Goal: Task Accomplishment & Management: Use online tool/utility

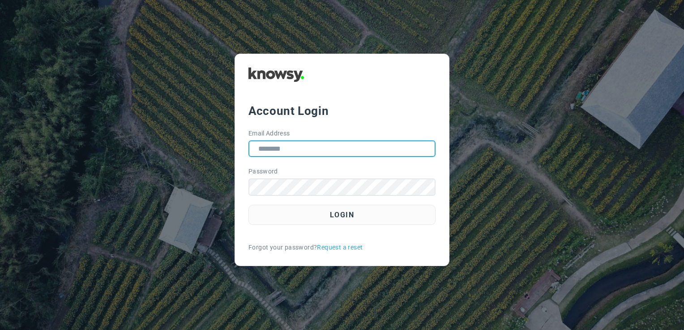
type input "**********"
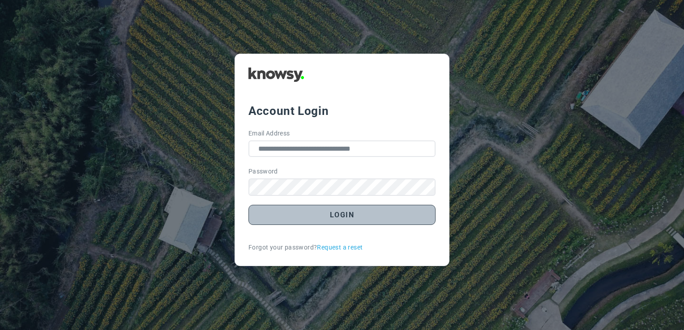
click at [394, 214] on button "Login" at bounding box center [342, 215] width 187 height 20
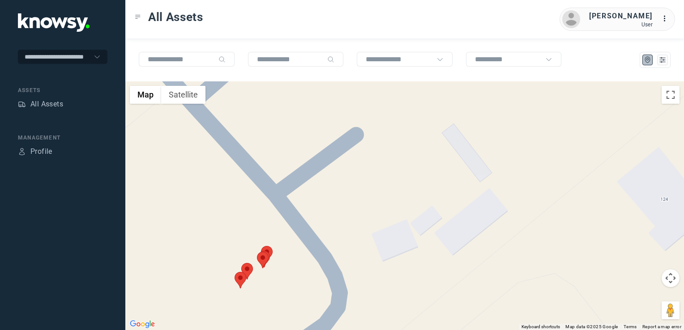
click at [266, 249] on img at bounding box center [267, 254] width 12 height 17
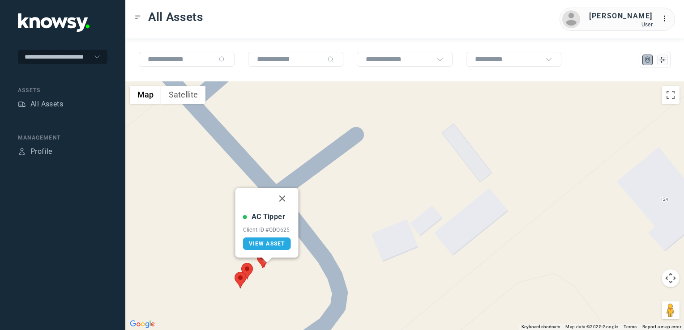
click at [264, 264] on img at bounding box center [263, 260] width 12 height 17
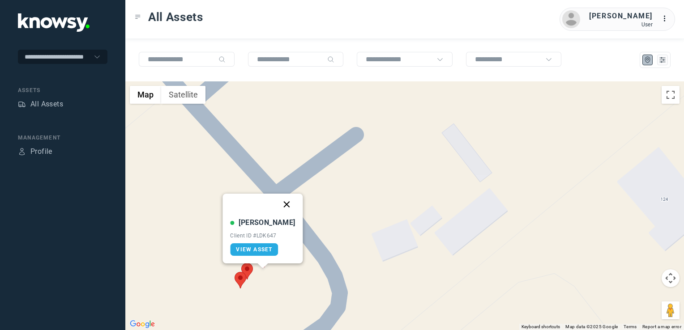
click at [281, 205] on button "Close" at bounding box center [286, 204] width 21 height 21
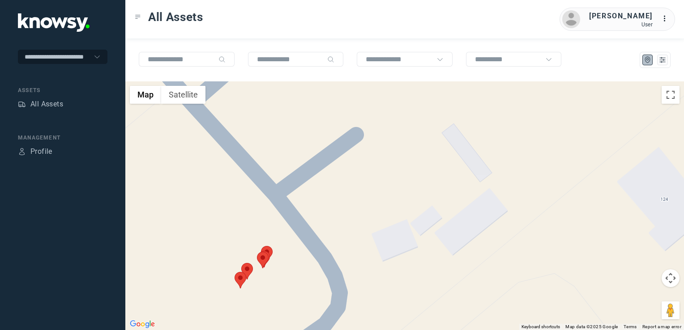
click at [247, 270] on img at bounding box center [247, 271] width 12 height 17
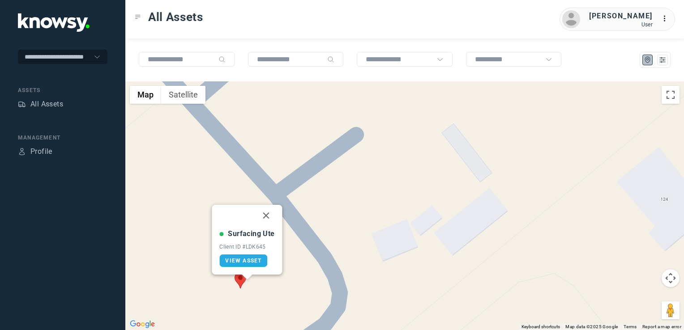
click at [240, 280] on img at bounding box center [241, 280] width 12 height 17
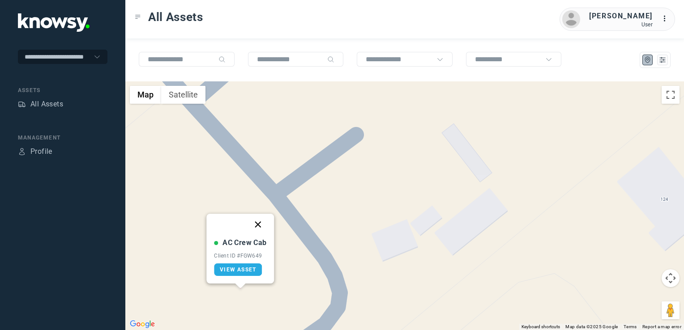
click at [260, 227] on button "Close" at bounding box center [258, 224] width 21 height 21
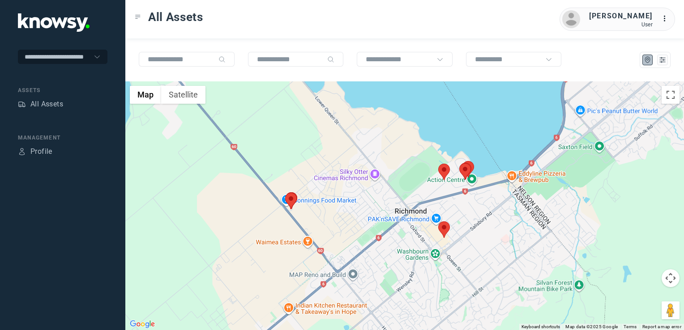
drag, startPoint x: 291, startPoint y: 232, endPoint x: 260, endPoint y: 193, distance: 50.7
click at [258, 197] on div at bounding box center [404, 206] width 559 height 249
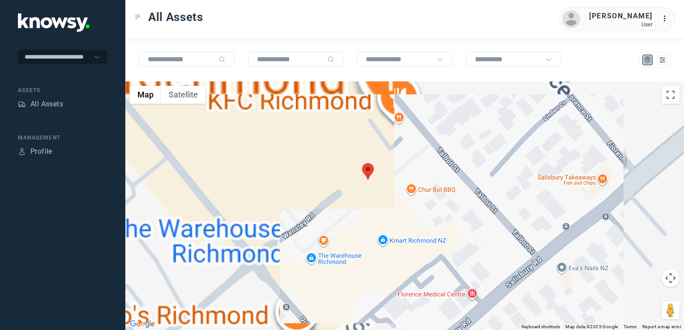
click at [366, 174] on img at bounding box center [368, 171] width 12 height 17
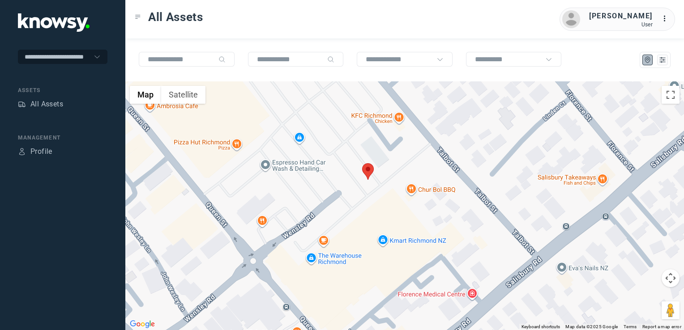
click at [368, 167] on img at bounding box center [368, 171] width 12 height 17
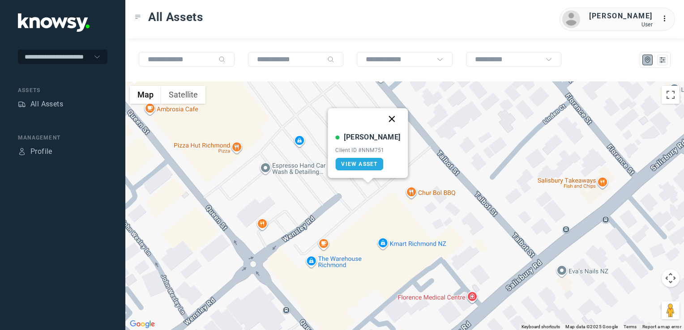
click at [383, 118] on button "Close" at bounding box center [392, 118] width 21 height 21
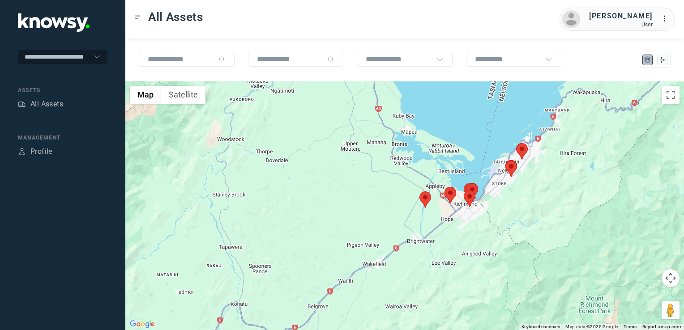
click at [483, 227] on div "To navigate, press the arrow keys." at bounding box center [404, 206] width 559 height 249
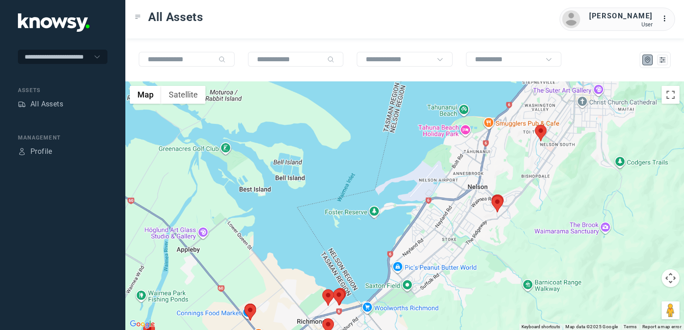
drag, startPoint x: 570, startPoint y: 188, endPoint x: 553, endPoint y: 214, distance: 31.4
click at [553, 214] on div at bounding box center [404, 206] width 559 height 249
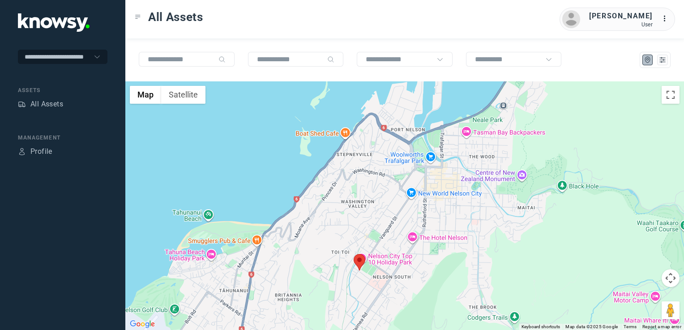
drag, startPoint x: 352, startPoint y: 260, endPoint x: 459, endPoint y: 232, distance: 110.4
click at [420, 237] on div at bounding box center [404, 206] width 559 height 249
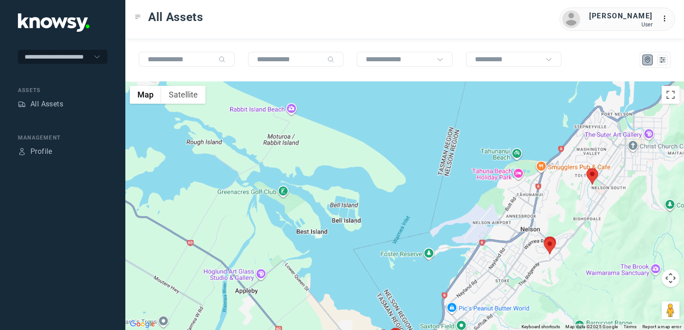
drag, startPoint x: 416, startPoint y: 307, endPoint x: 423, endPoint y: 278, distance: 30.1
click at [423, 280] on div at bounding box center [404, 206] width 559 height 249
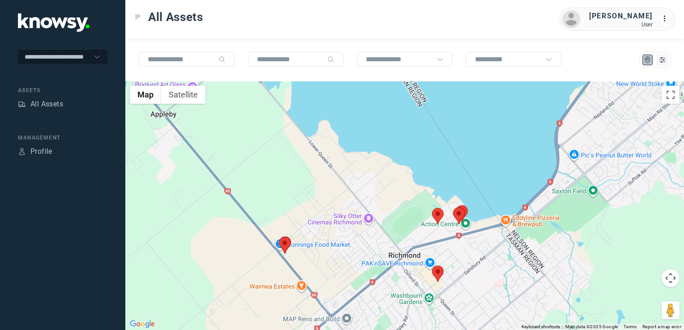
drag, startPoint x: 395, startPoint y: 253, endPoint x: 421, endPoint y: 244, distance: 26.9
click at [420, 244] on div at bounding box center [404, 206] width 559 height 249
